Goal: Transaction & Acquisition: Register for event/course

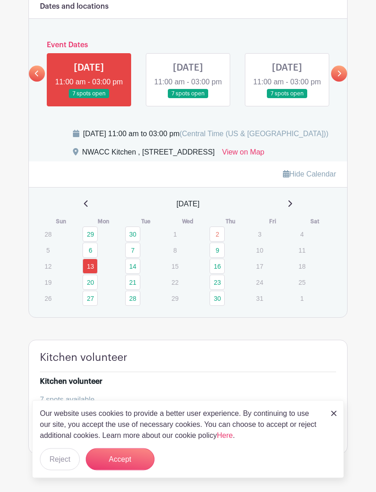
scroll to position [540, 0]
click at [331, 416] on img at bounding box center [333, 413] width 5 height 5
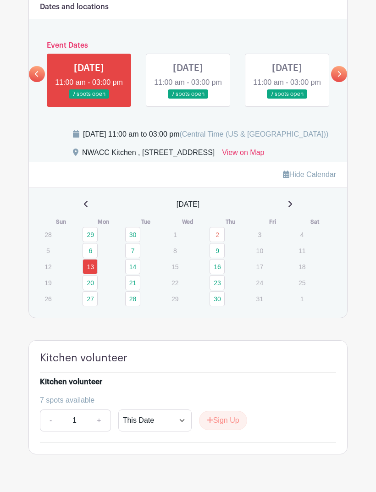
click at [132, 274] on link "14" at bounding box center [132, 266] width 15 height 15
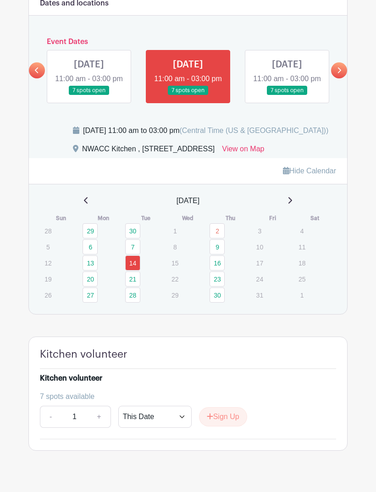
scroll to position [555, 0]
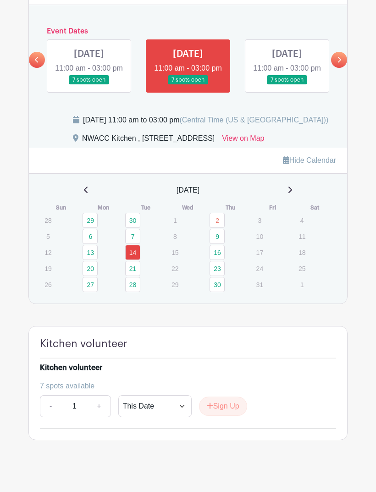
click at [214, 416] on button "Sign Up" at bounding box center [223, 405] width 48 height 19
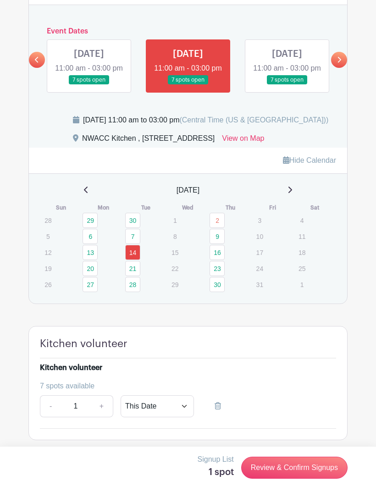
click at [287, 478] on link "Review & Confirm Signups" at bounding box center [294, 467] width 106 height 22
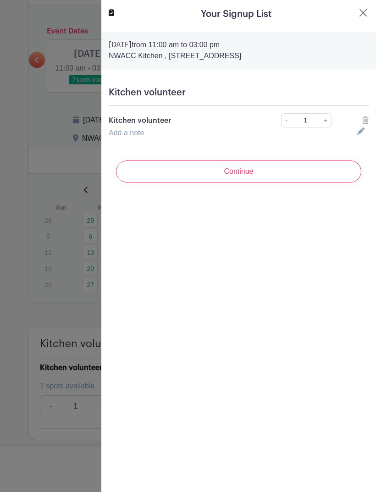
click at [253, 167] on input "Continue" at bounding box center [238, 171] width 245 height 22
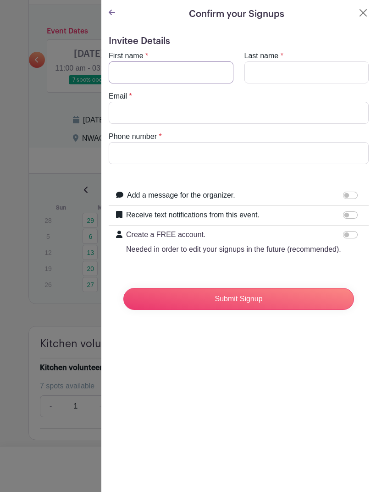
click at [186, 63] on input "First name" at bounding box center [171, 72] width 125 height 22
type input "[PERSON_NAME]"
click at [314, 67] on input "Last name" at bounding box center [306, 72] width 125 height 22
type input "[PERSON_NAME]"
click at [217, 111] on input "Email" at bounding box center [239, 113] width 260 height 22
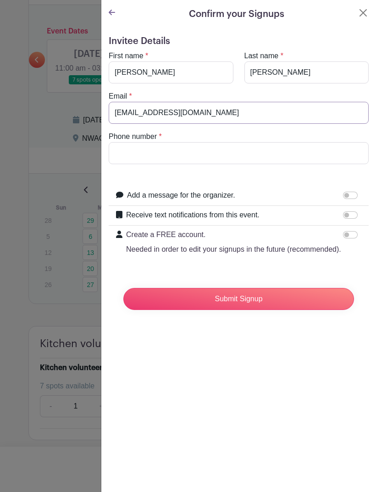
type input "[EMAIL_ADDRESS][DOMAIN_NAME]"
click at [220, 156] on input "Phone number" at bounding box center [239, 153] width 260 height 22
type input "4796400170"
click at [233, 298] on input "Submit Signup" at bounding box center [238, 299] width 231 height 22
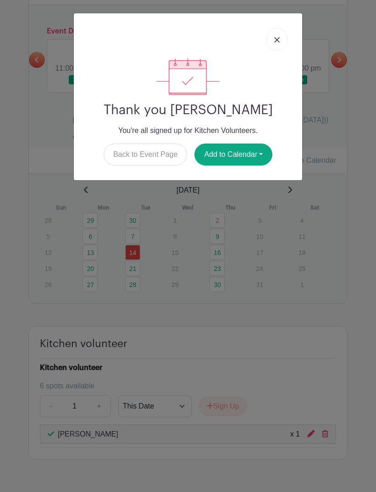
click at [162, 156] on link "Back to Event Page" at bounding box center [146, 154] width 84 height 22
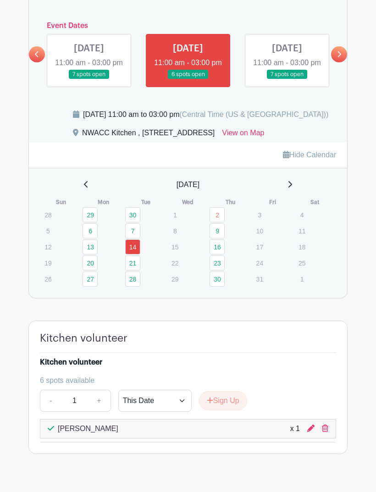
scroll to position [574, 0]
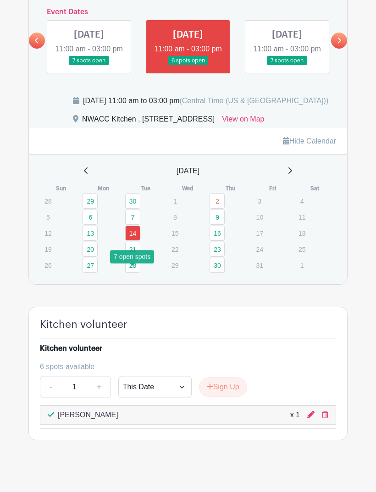
click at [132, 257] on link "21" at bounding box center [132, 249] width 15 height 15
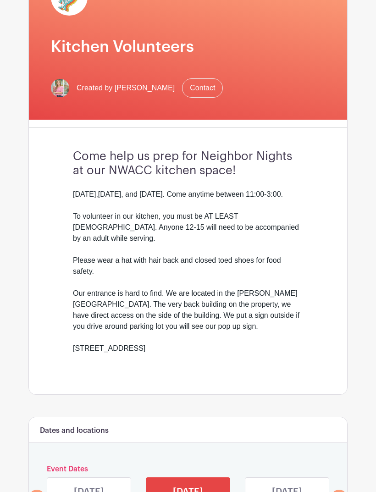
scroll to position [38, 0]
